Goal: Task Accomplishment & Management: Complete application form

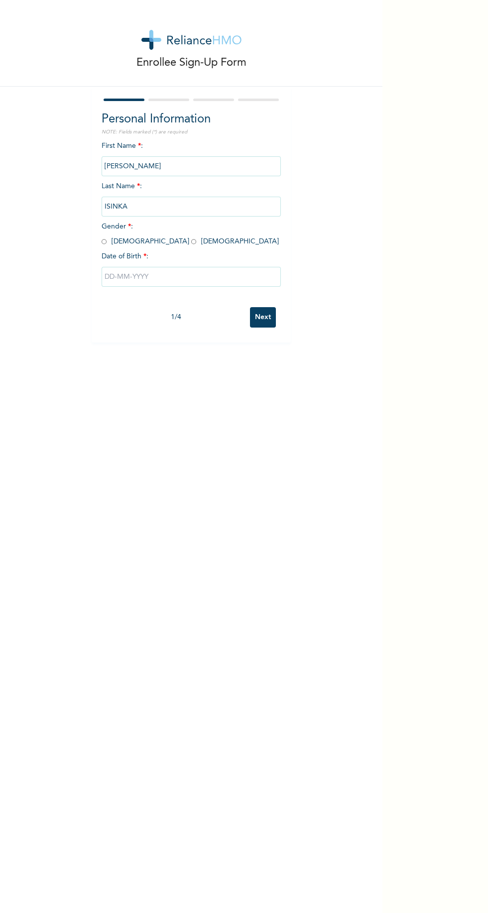
click at [353, 211] on div "Enrollee Sign-Up Form Personal Information NOTE: Fields marked (*) are required…" at bounding box center [191, 171] width 382 height 342
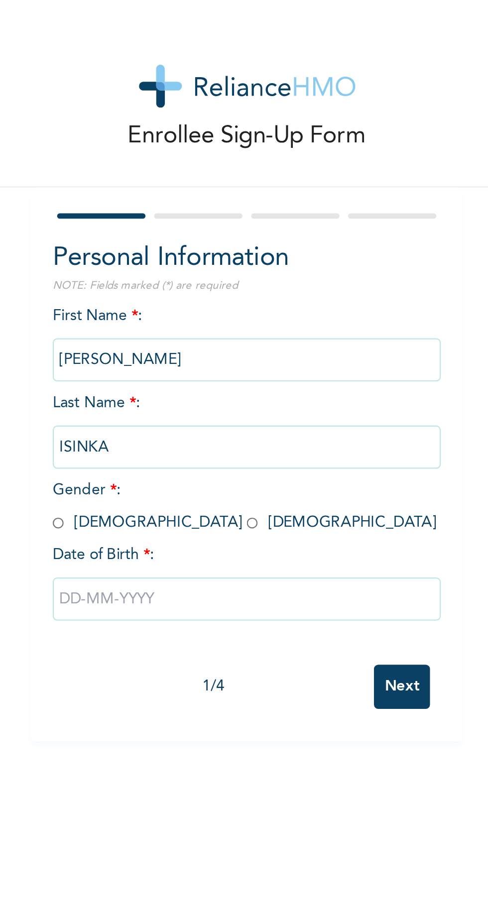
click at [102, 243] on input "radio" at bounding box center [104, 241] width 5 height 9
radio input "true"
click at [146, 275] on input "text" at bounding box center [191, 277] width 179 height 20
select select "7"
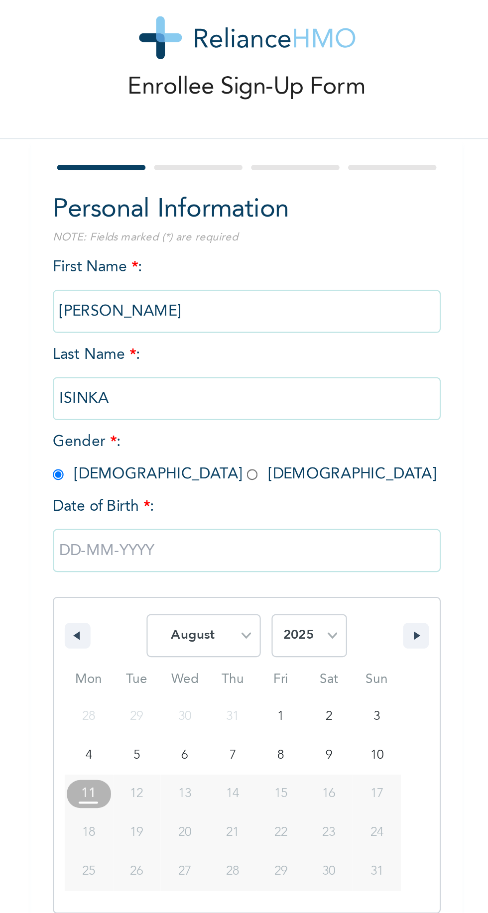
click at [230, 319] on select "2025 2024 2023 2022 2021 2020 2019 2018 2017 2016 2015 2014 2013 2012 2011 2010…" at bounding box center [220, 316] width 35 height 20
select select "1983"
click at [188, 317] on select "January February March April May June July August September October November De…" at bounding box center [171, 316] width 53 height 20
select select "4"
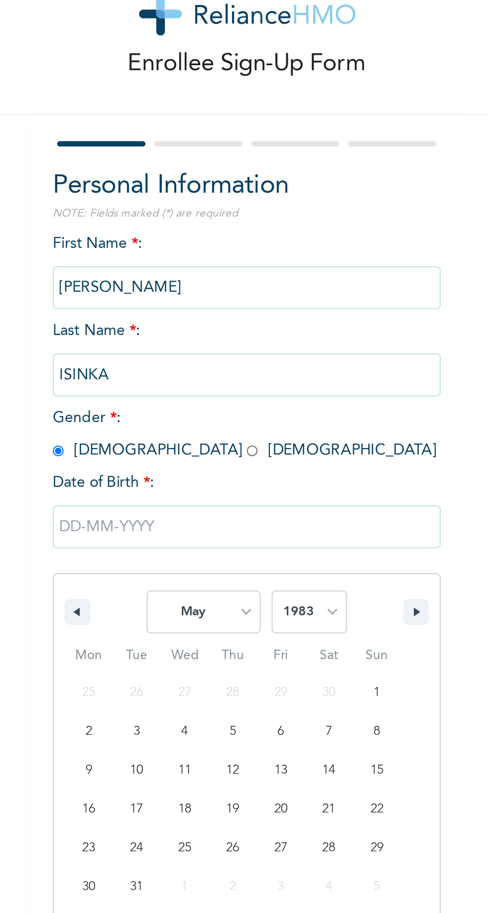
type input "[DATE]"
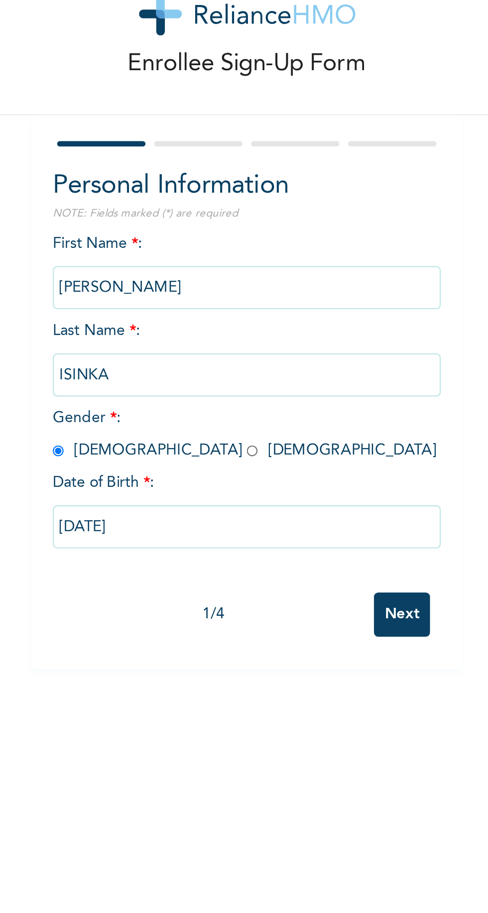
click at [267, 321] on input "Next" at bounding box center [263, 317] width 26 height 20
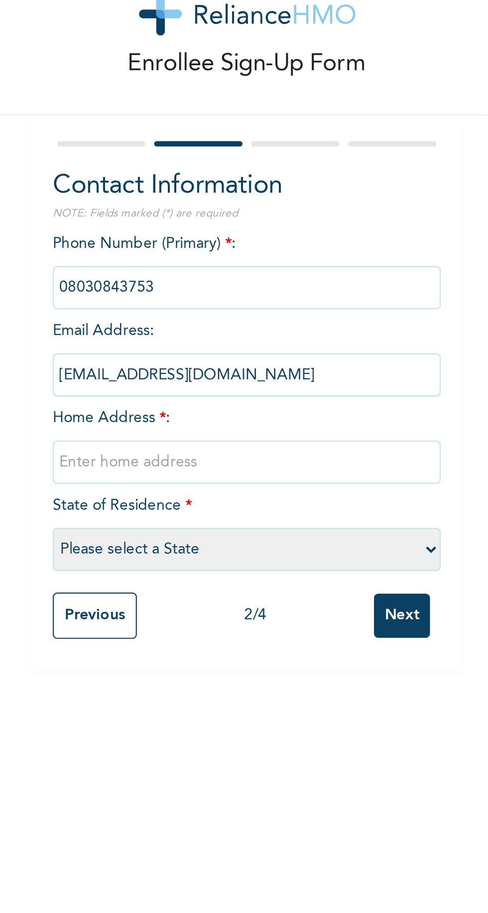
click at [176, 164] on input "phone" at bounding box center [191, 166] width 179 height 20
click at [196, 164] on input "phone" at bounding box center [191, 166] width 179 height 20
click at [183, 247] on input "text" at bounding box center [191, 247] width 179 height 20
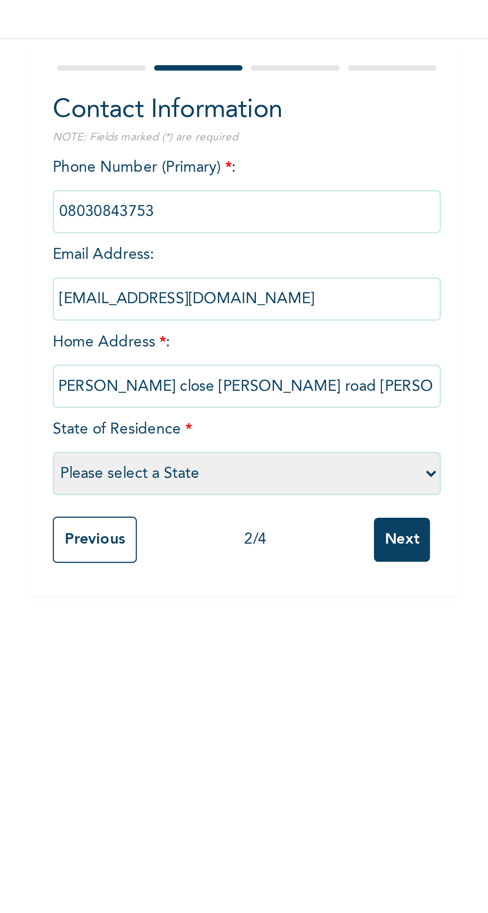
scroll to position [0, 41]
type input "No 5 Elder [PERSON_NAME] close [PERSON_NAME] road [PERSON_NAME]"
click at [193, 285] on select "Please select a State [PERSON_NAME] (FCT) [PERSON_NAME] Ibom [GEOGRAPHIC_DATA] …" at bounding box center [191, 287] width 179 height 20
select select "33"
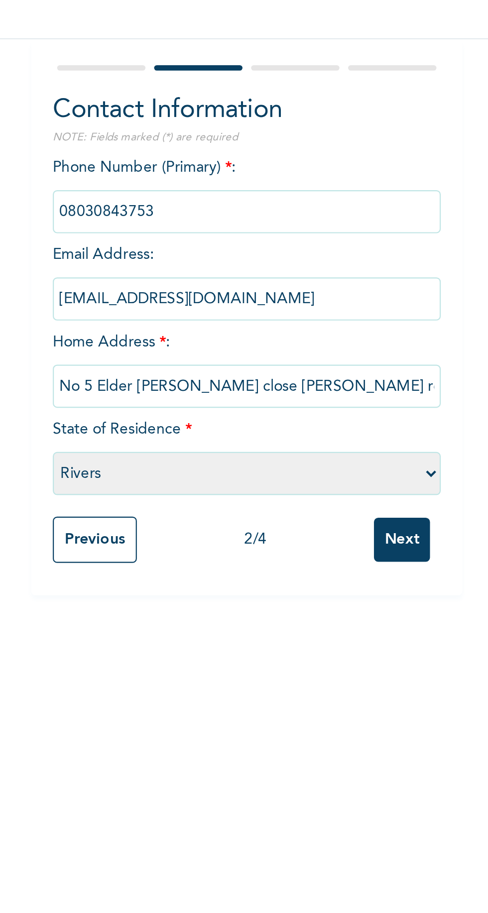
click at [266, 323] on input "Next" at bounding box center [263, 318] width 26 height 20
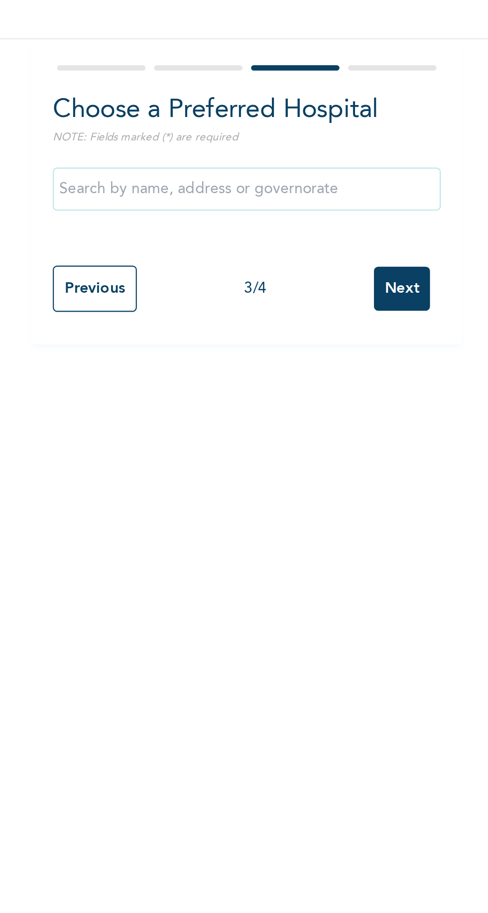
click at [229, 160] on input "text" at bounding box center [191, 156] width 179 height 20
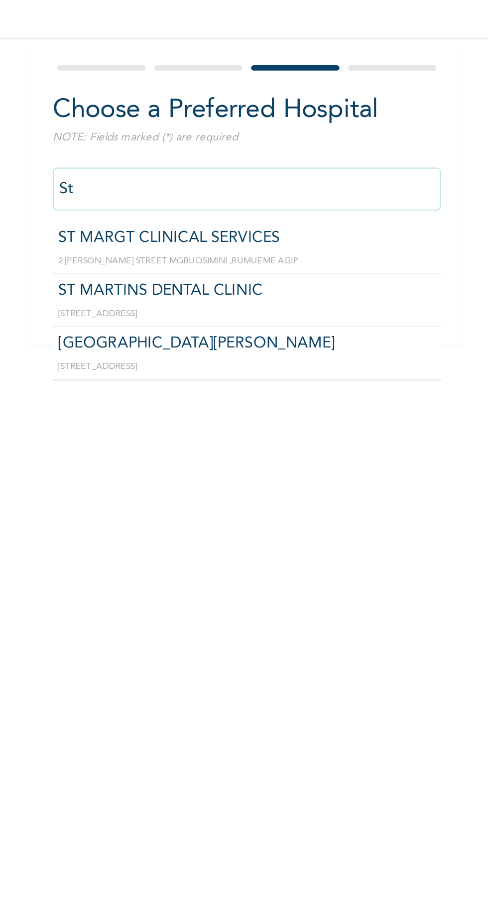
type input "S"
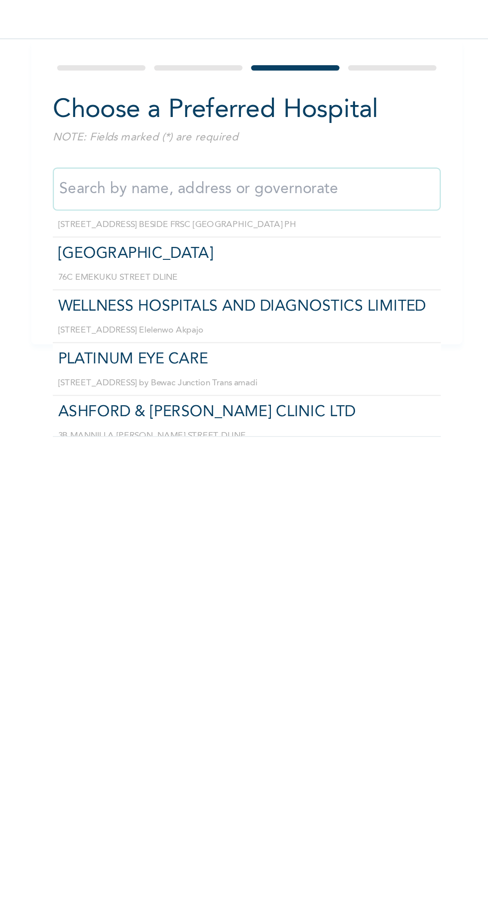
scroll to position [2014, 0]
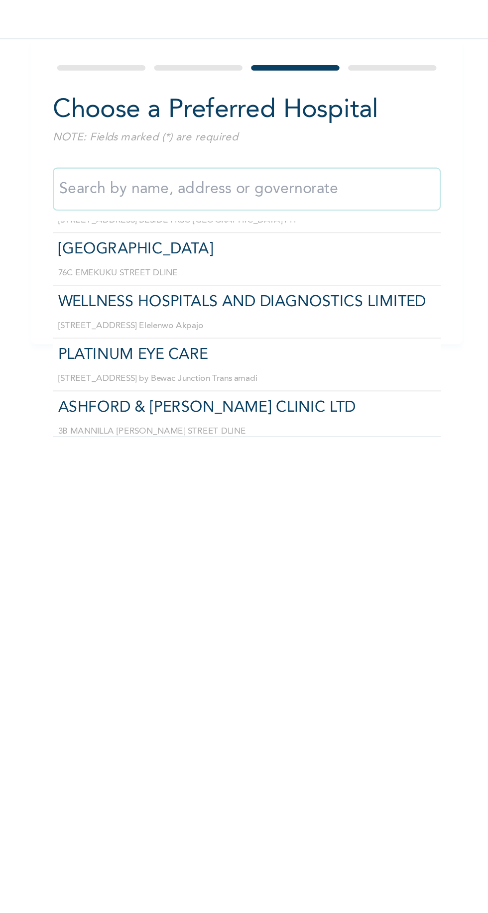
type input "ST. [GEOGRAPHIC_DATA]"
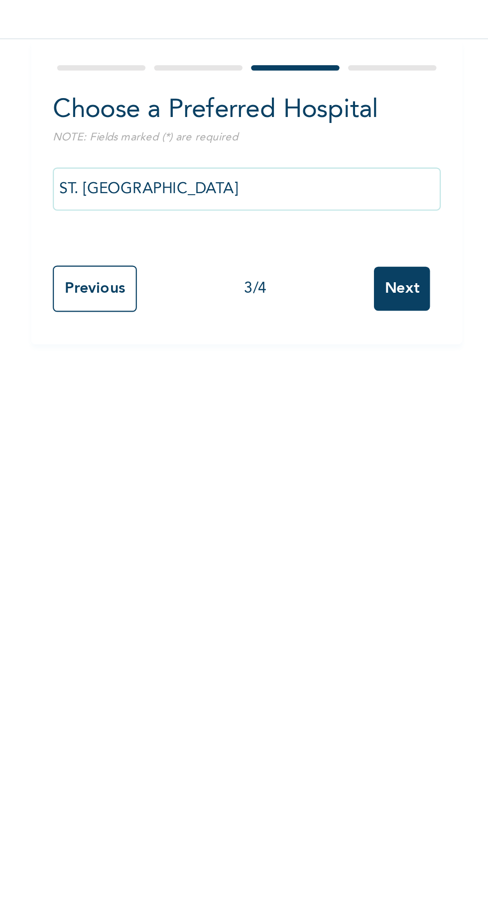
click at [272, 205] on input "Next" at bounding box center [263, 202] width 26 height 20
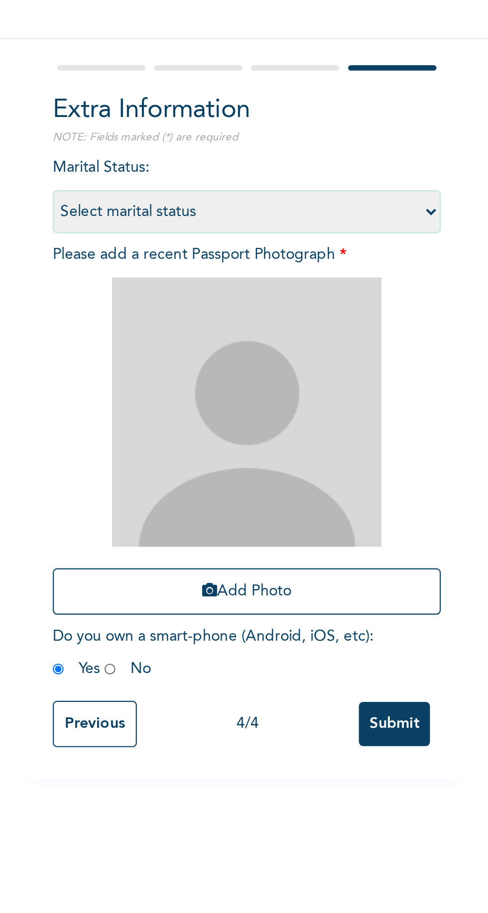
click at [270, 166] on select "Select marital status [DEMOGRAPHIC_DATA] Married [DEMOGRAPHIC_DATA] Widow/[DEMO…" at bounding box center [191, 166] width 179 height 20
select select "2"
click at [225, 344] on button "Add Photo" at bounding box center [191, 341] width 179 height 21
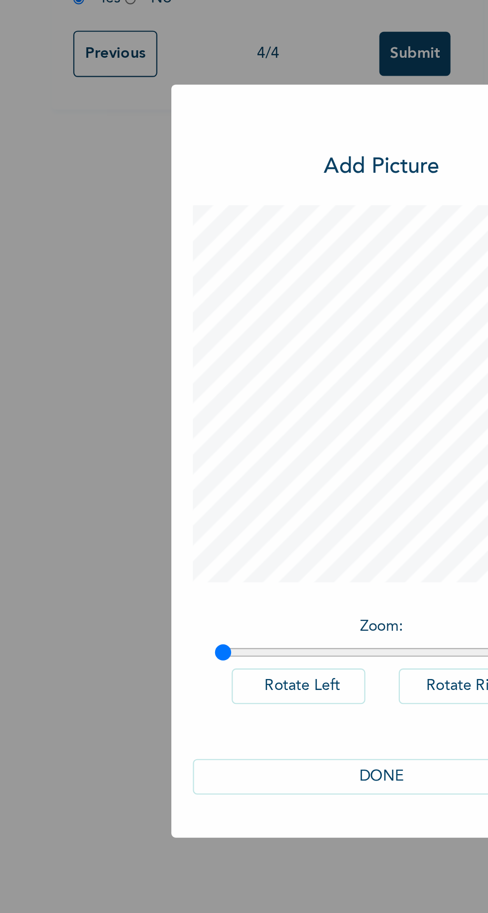
click at [264, 611] on button "DONE" at bounding box center [244, 602] width 174 height 16
click at [257, 639] on div "Enrollee Sign-Up Form Extra Information NOTE: Fields marked (*) are required Ma…" at bounding box center [191, 456] width 382 height 913
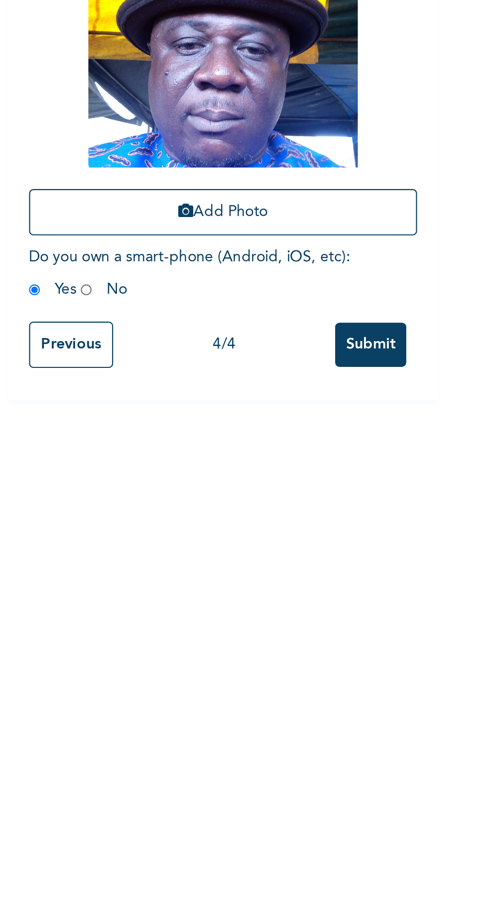
click at [267, 410] on input "Submit" at bounding box center [259, 403] width 33 height 20
